Goal: Complete application form

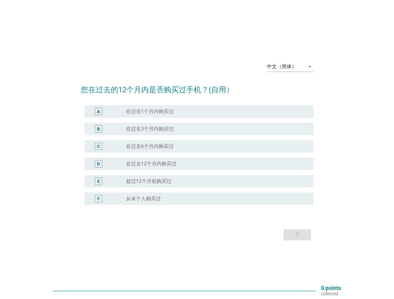
click at [197, 150] on div "radio_button_unchecked 在过去6个月内购买过" at bounding box center [217, 146] width 182 height 7
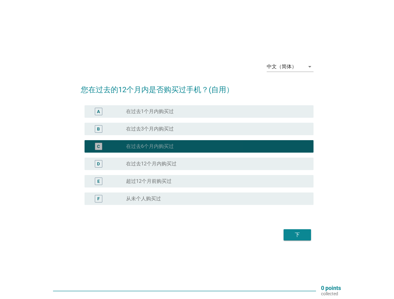
click at [290, 67] on div "中文（简体）" at bounding box center [282, 67] width 30 height 6
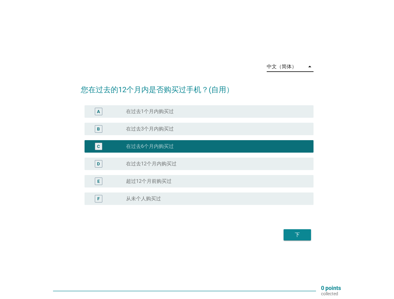
click at [197, 159] on div "D radio_button_unchecked 在过去12个月内购买过" at bounding box center [199, 164] width 229 height 12
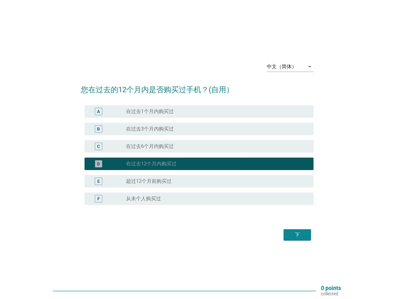
click at [197, 155] on div "D radio_button_checked 在过去12个月内购买过" at bounding box center [197, 163] width 233 height 17
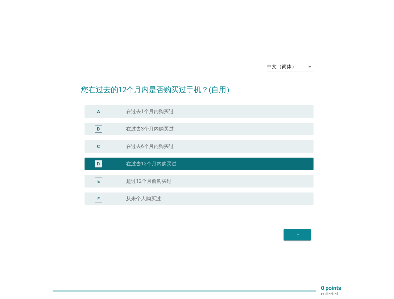
click at [199, 112] on div "radio_button_unchecked 在过去1个月内购买过" at bounding box center [214, 112] width 177 height 6
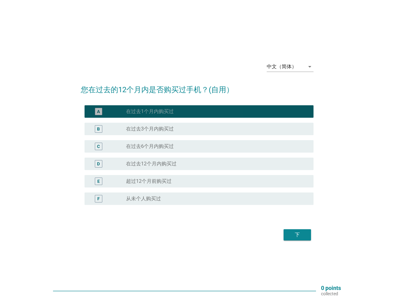
click at [150, 112] on label "在过去1个月内购买过" at bounding box center [150, 112] width 48 height 6
click at [199, 129] on div "radio_button_unchecked 在过去3个月内购买过" at bounding box center [214, 129] width 177 height 6
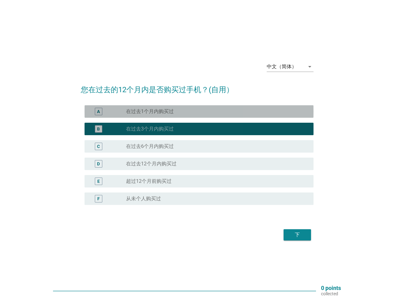
click at [150, 129] on label "在过去3个月内购买过" at bounding box center [150, 129] width 48 height 6
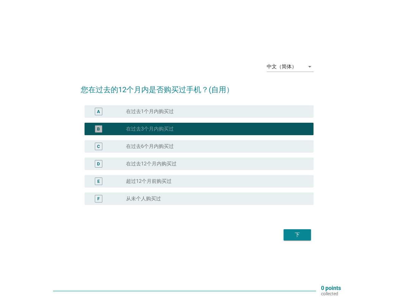
click at [199, 147] on div "radio_button_unchecked 在过去6个月内购买过" at bounding box center [214, 146] width 177 height 6
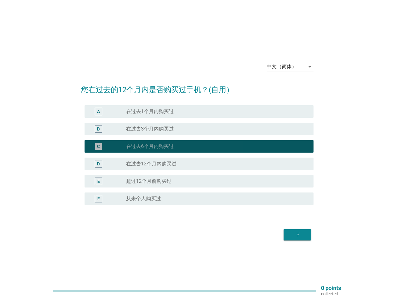
click at [150, 147] on label "在过去6个月内购买过" at bounding box center [150, 146] width 48 height 6
